Goal: Task Accomplishment & Management: Use online tool/utility

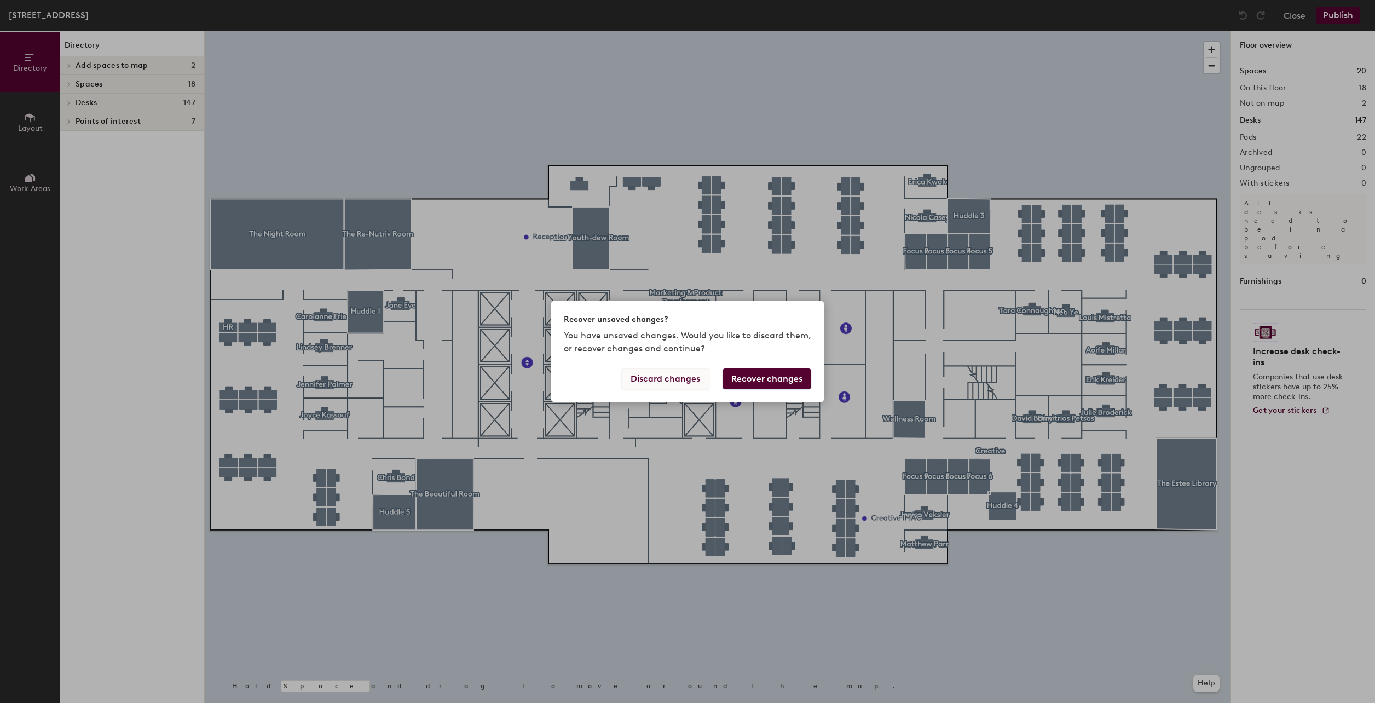
click at [635, 381] on button "Discard changes" at bounding box center [665, 378] width 88 height 21
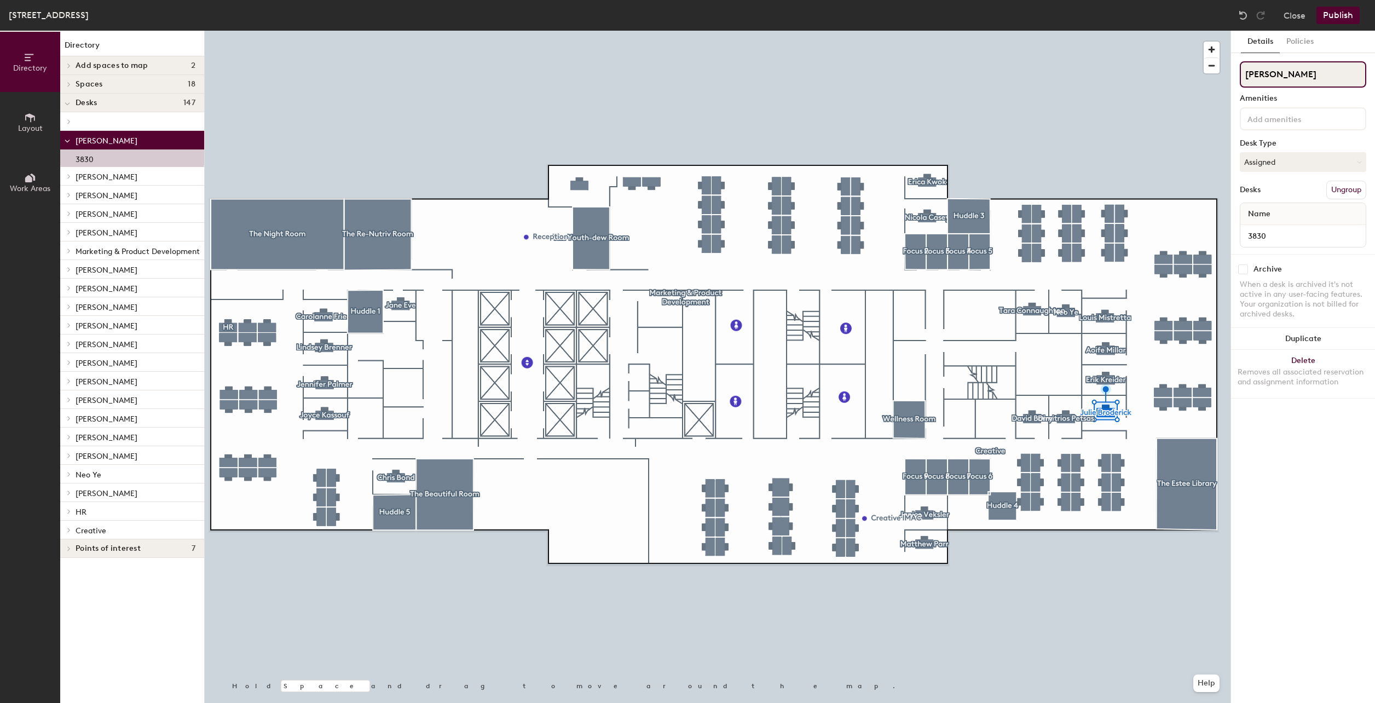
click at [1304, 75] on input "[PERSON_NAME]" at bounding box center [1303, 74] width 126 height 26
drag, startPoint x: 1309, startPoint y: 76, endPoint x: 1244, endPoint y: 65, distance: 65.5
click at [1238, 70] on div "Details Policies [PERSON_NAME] Amenities Desk Type Assigned Desks Ungroup Name …" at bounding box center [1303, 367] width 144 height 672
type input "[PERSON_NAME]"
click at [1304, 158] on button "Assigned" at bounding box center [1303, 162] width 126 height 20
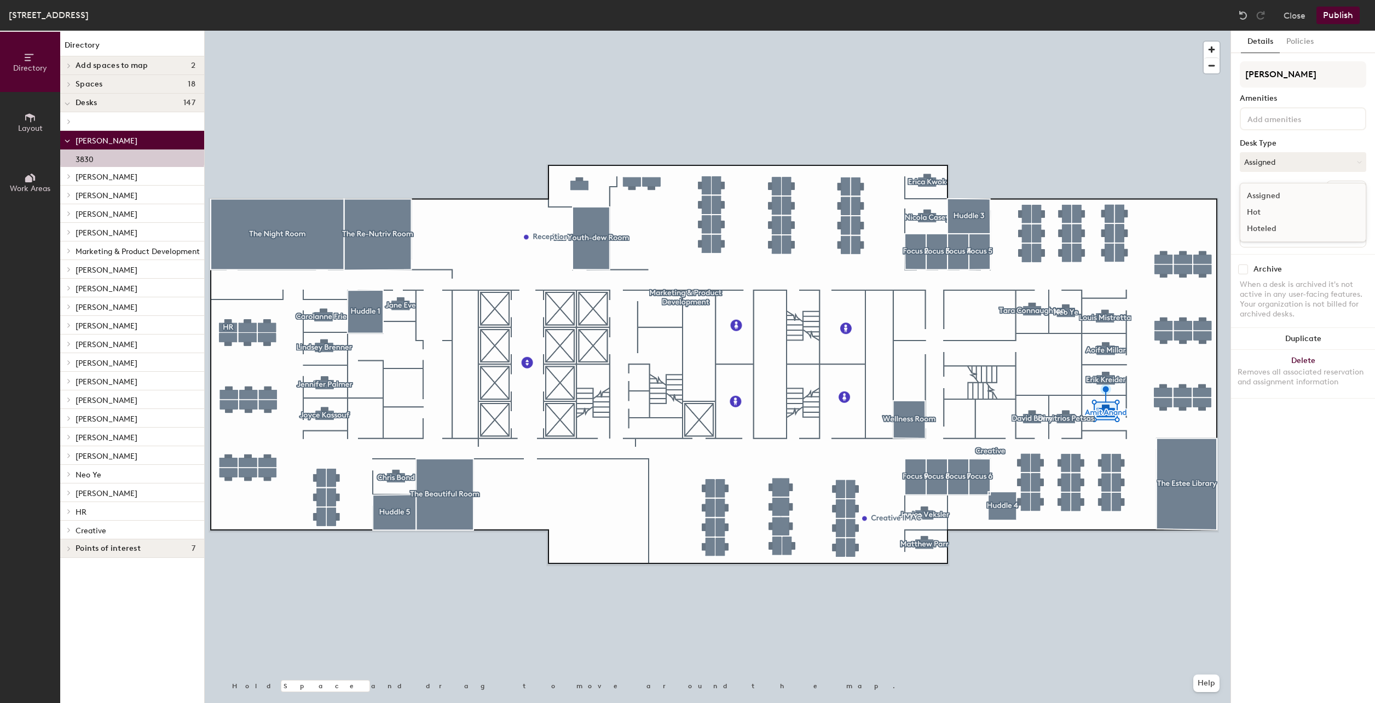
click at [1275, 199] on div "Assigned" at bounding box center [1294, 196] width 109 height 16
click at [1333, 18] on button "Publish" at bounding box center [1337, 16] width 43 height 18
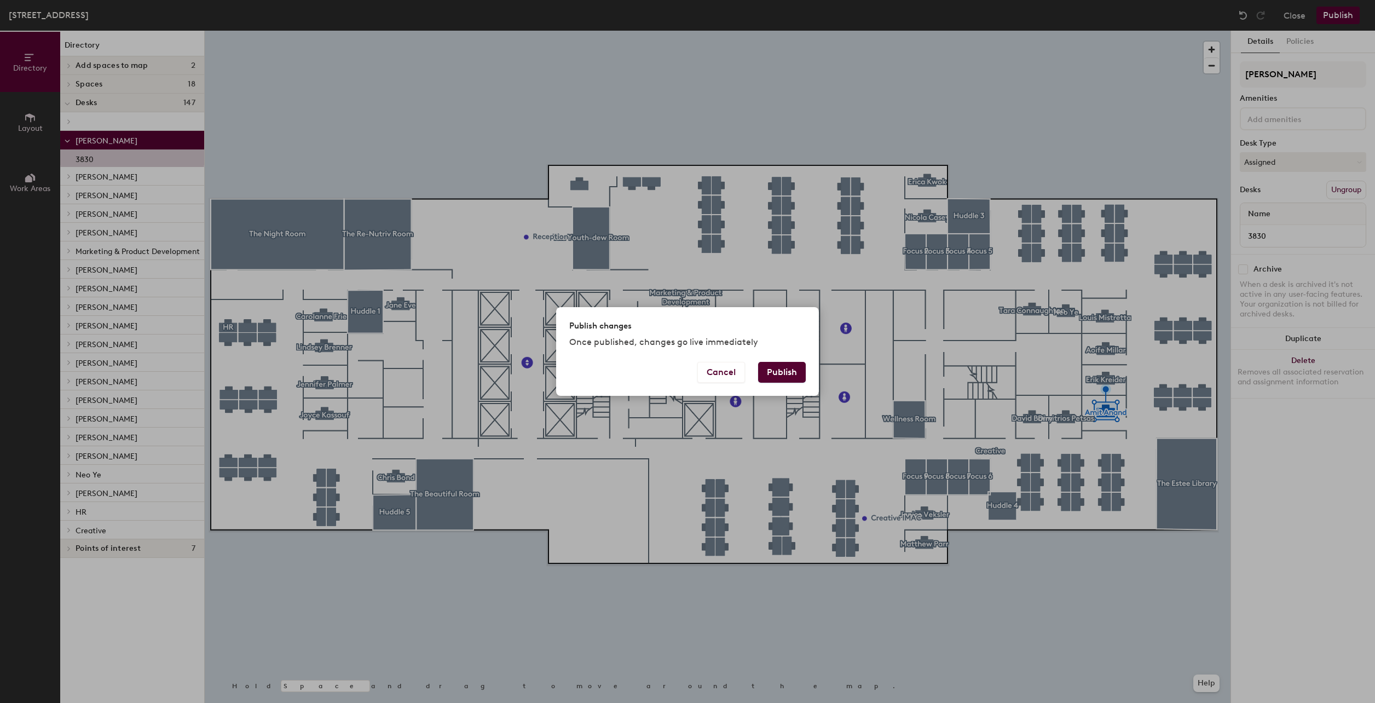
click at [783, 374] on button "Publish" at bounding box center [782, 372] width 48 height 21
